Goal: Task Accomplishment & Management: Manage account settings

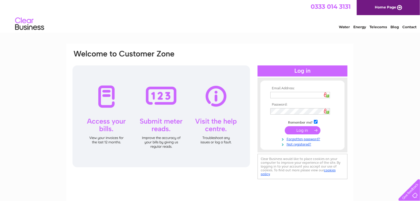
type input "dauriabrothers@gmx.co.uk"
click at [298, 127] on input "submit" at bounding box center [303, 130] width 36 height 8
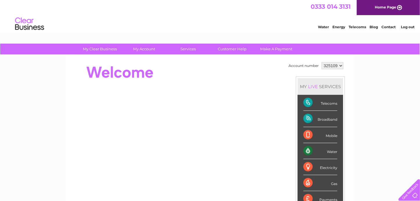
click at [378, 34] on html "0333 014 3131 Home Page Water Energy Telecoms Blog Contact Log out" at bounding box center [210, 17] width 420 height 34
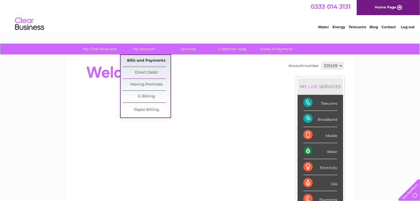
click at [141, 60] on link "Bills and Payments" at bounding box center [147, 61] width 48 height 12
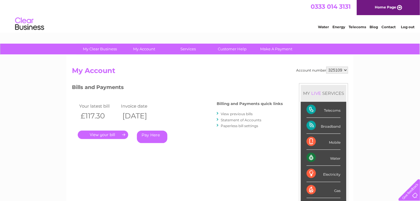
click at [103, 133] on link "." at bounding box center [103, 134] width 51 height 8
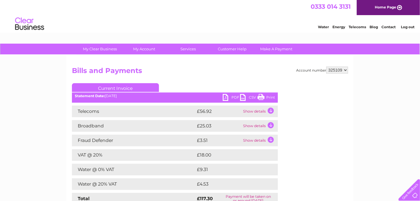
click at [236, 97] on link "PDF" at bounding box center [231, 98] width 17 height 8
click at [402, 26] on link "Log out" at bounding box center [408, 27] width 14 height 4
